Goal: Use online tool/utility

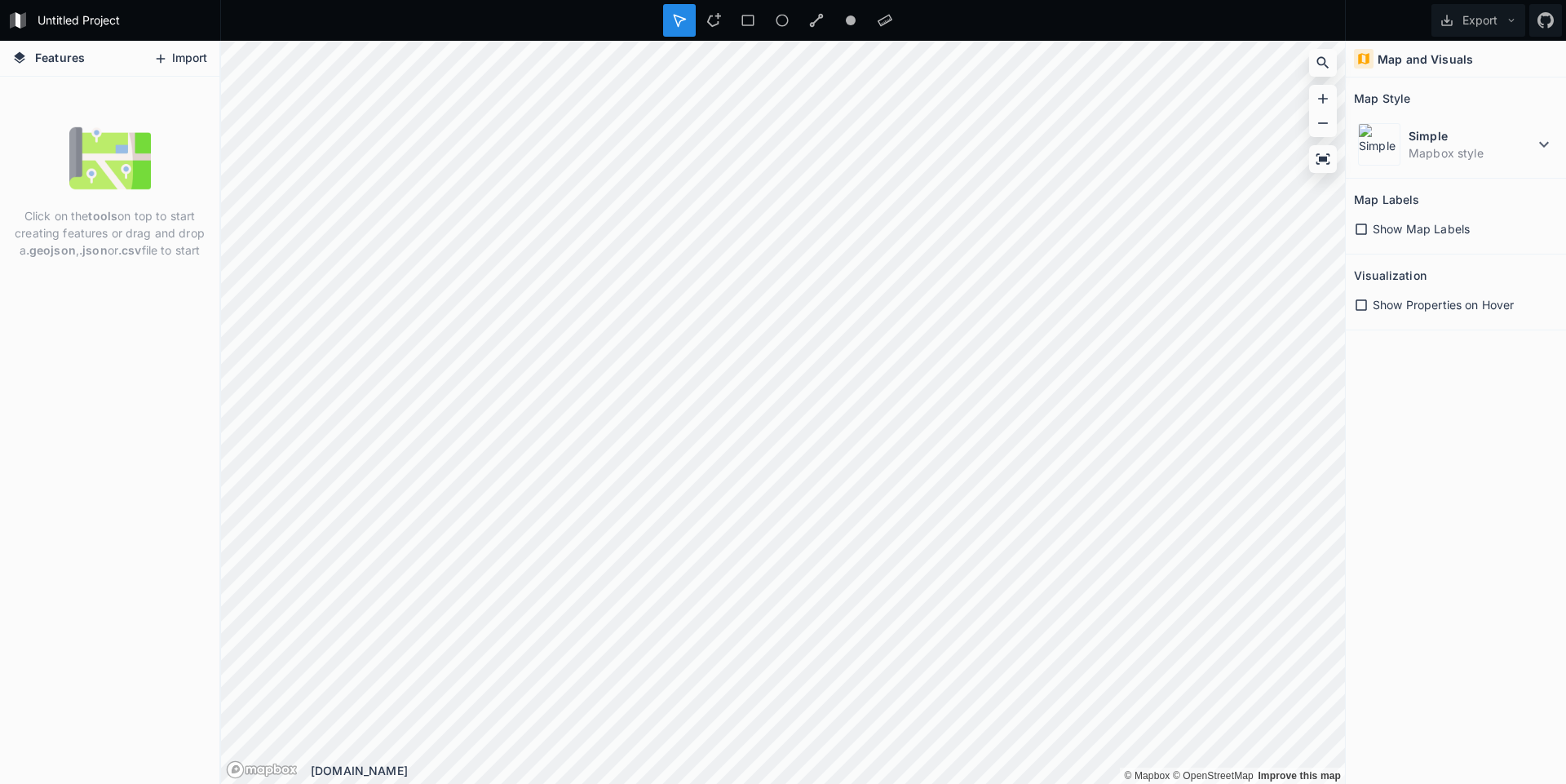
click at [169, 69] on button "Import" at bounding box center [180, 58] width 70 height 26
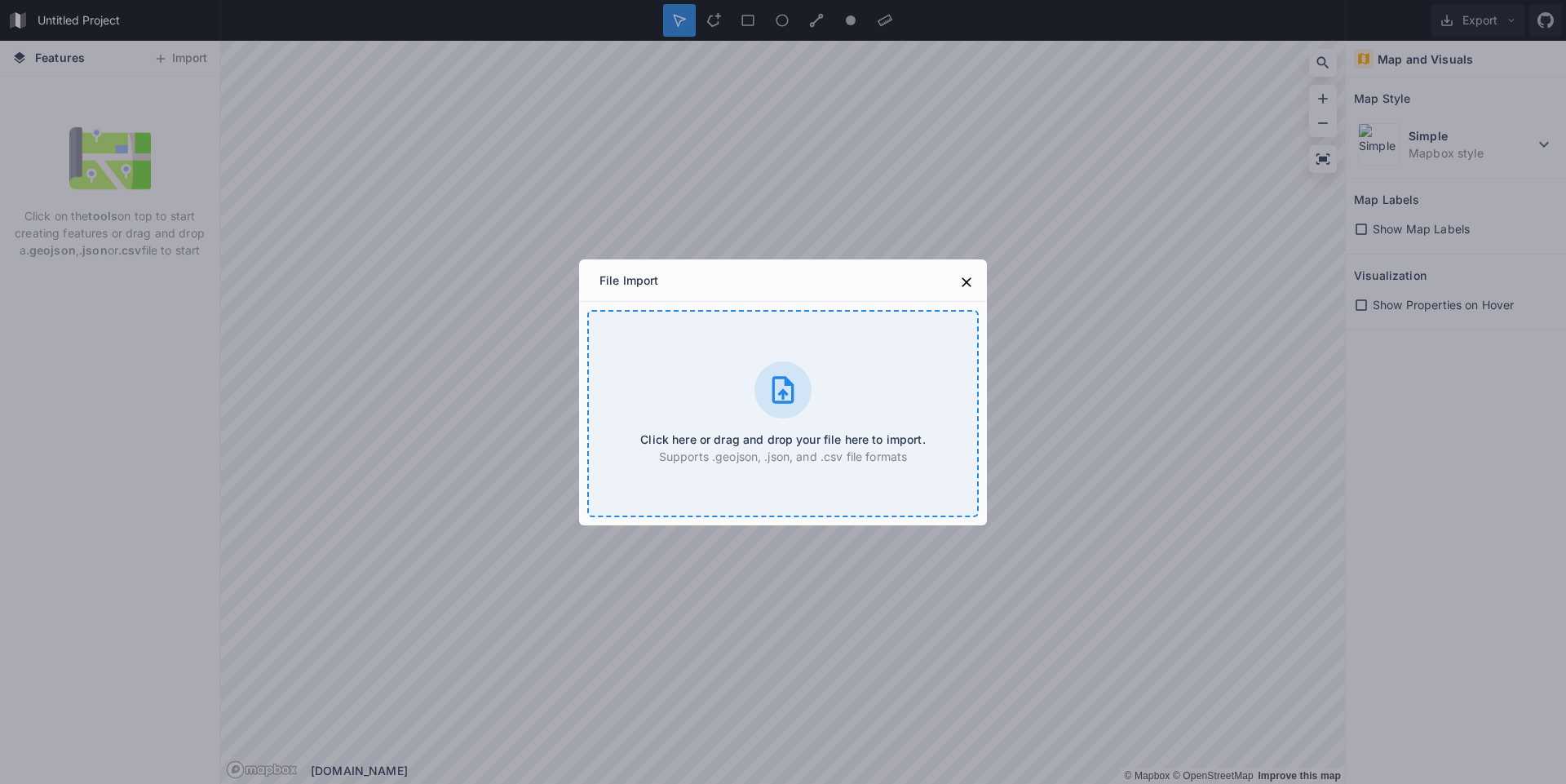
click at [760, 392] on div at bounding box center [783, 389] width 57 height 57
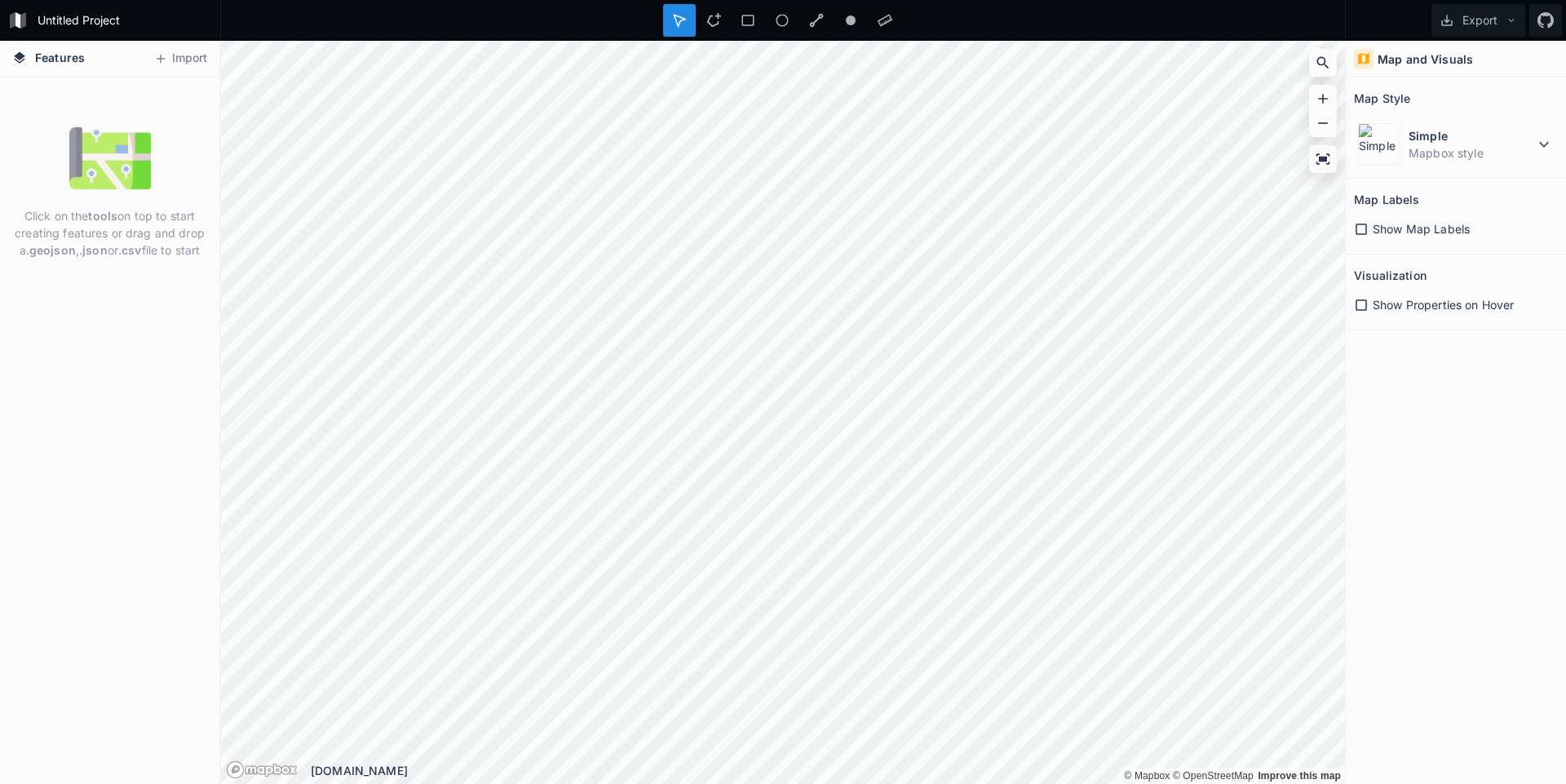
click at [1438, 68] on div "Map and Visuals" at bounding box center [1456, 59] width 220 height 37
click at [1447, 141] on dt "Simple" at bounding box center [1472, 136] width 126 height 17
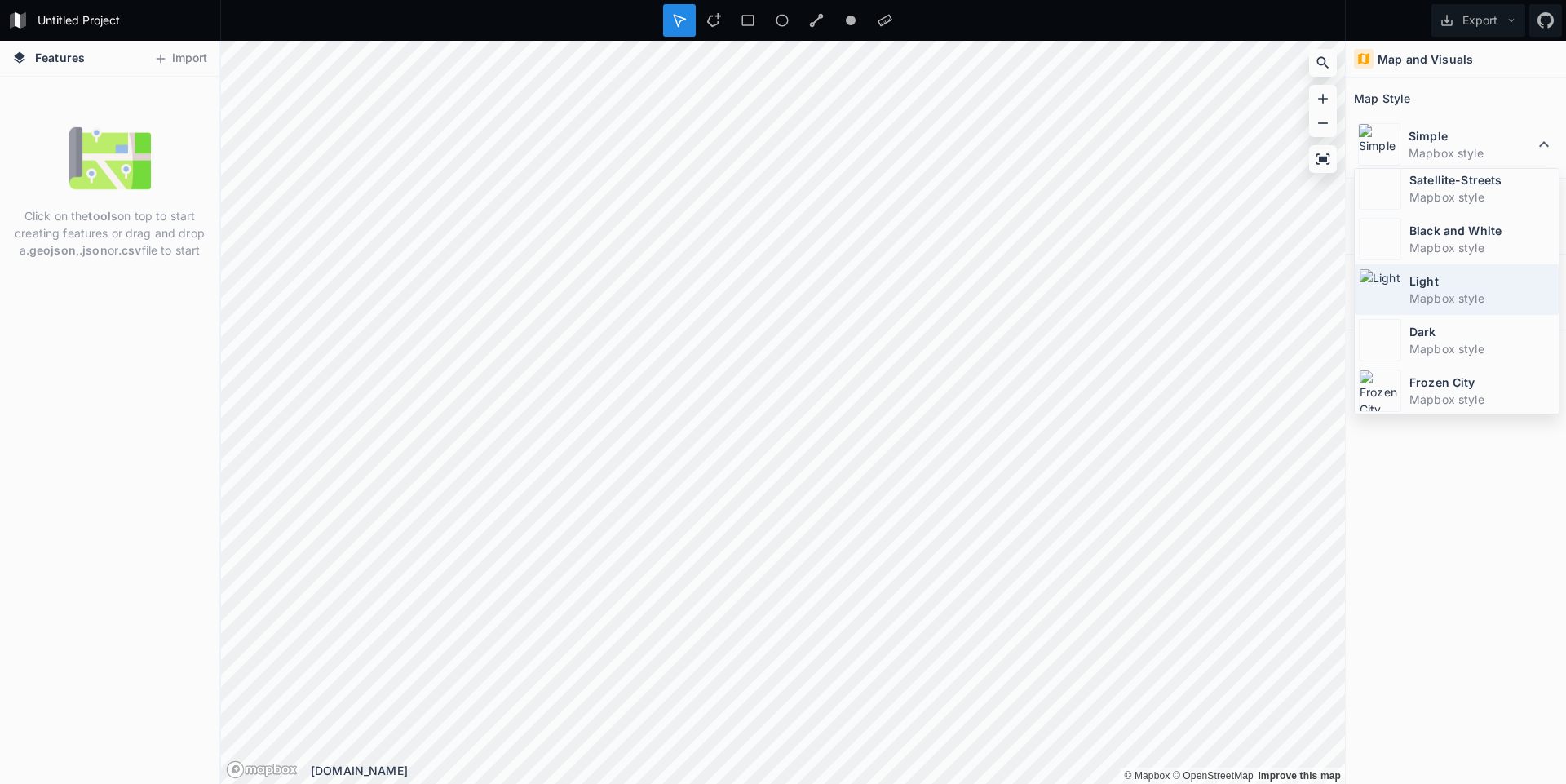
scroll to position [109, 0]
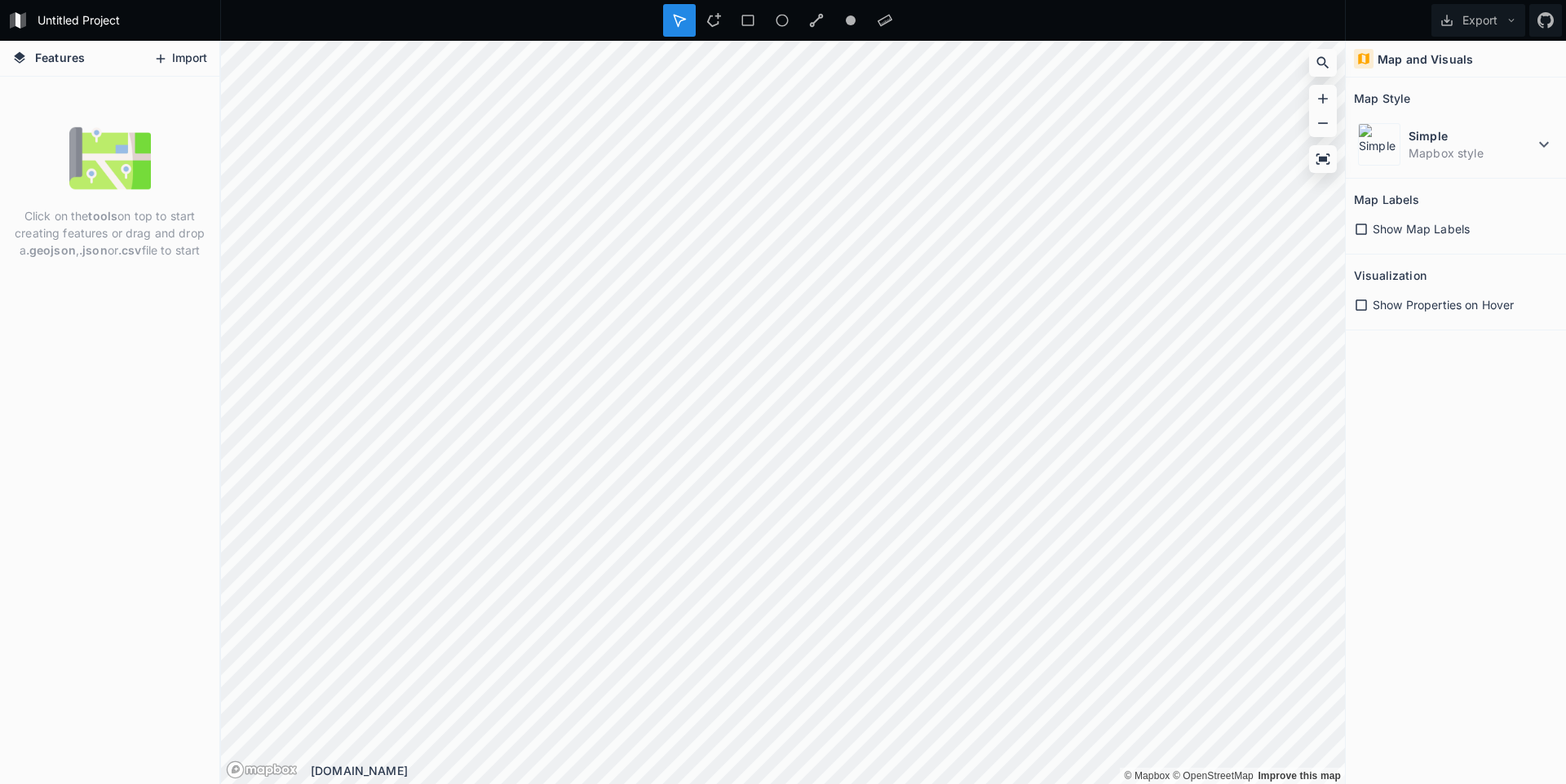
click at [186, 58] on button "Import" at bounding box center [180, 58] width 70 height 26
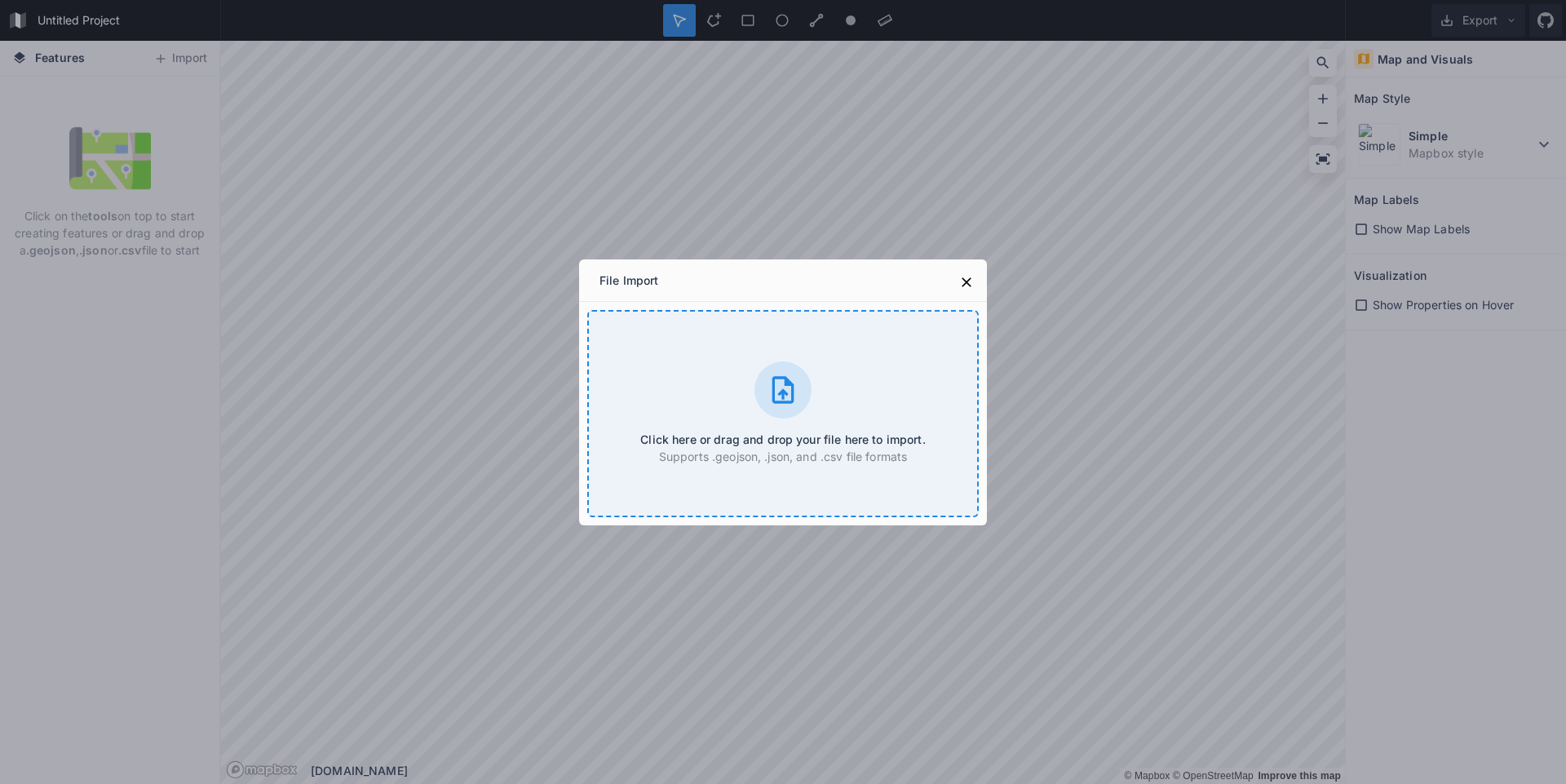
click at [779, 419] on div "Click here or drag and drop your file here to import. Supports .geojson, .json,…" at bounding box center [783, 413] width 391 height 207
